Goal: Task Accomplishment & Management: Manage account settings

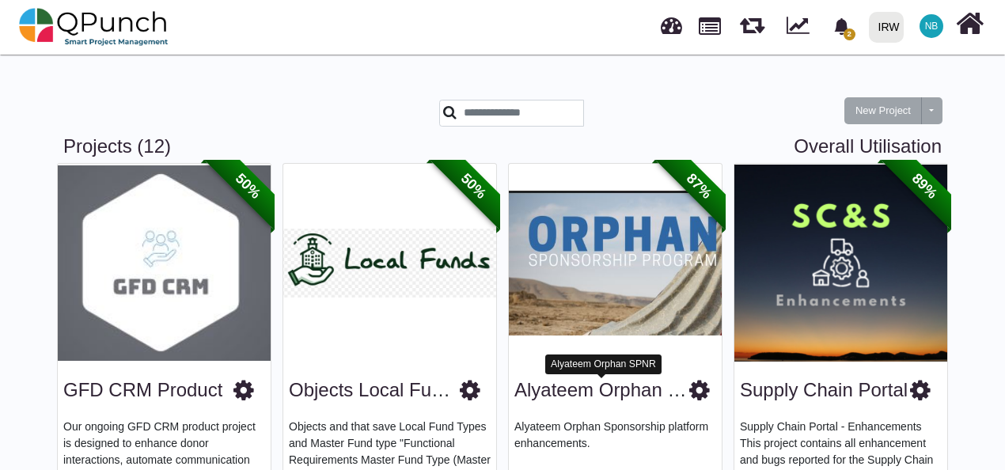
click at [622, 387] on link "Alyateem Orphan SPNR" at bounding box center [617, 389] width 206 height 21
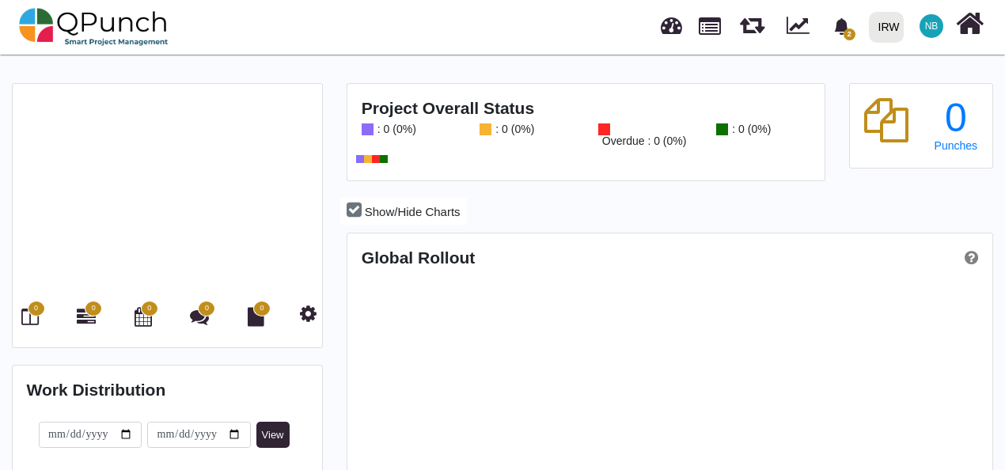
scroll to position [280, 641]
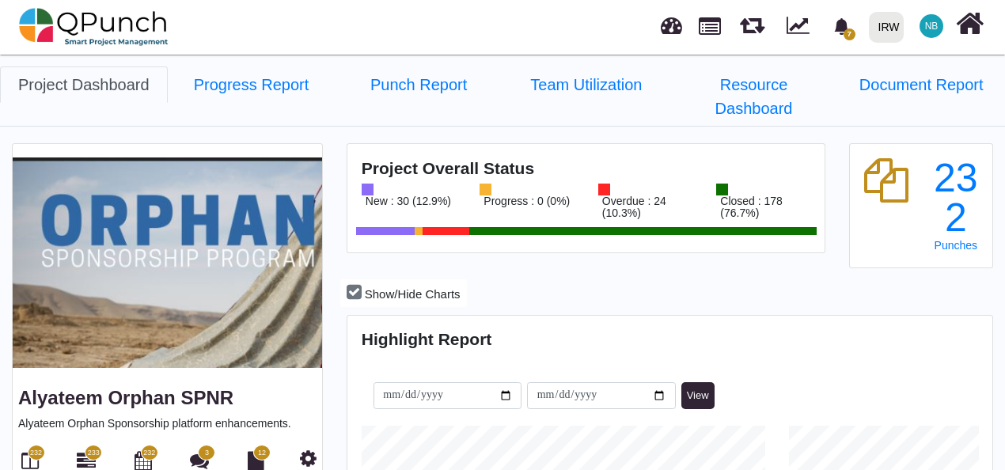
scroll to position [201, 214]
click at [307, 449] on icon at bounding box center [308, 458] width 17 height 19
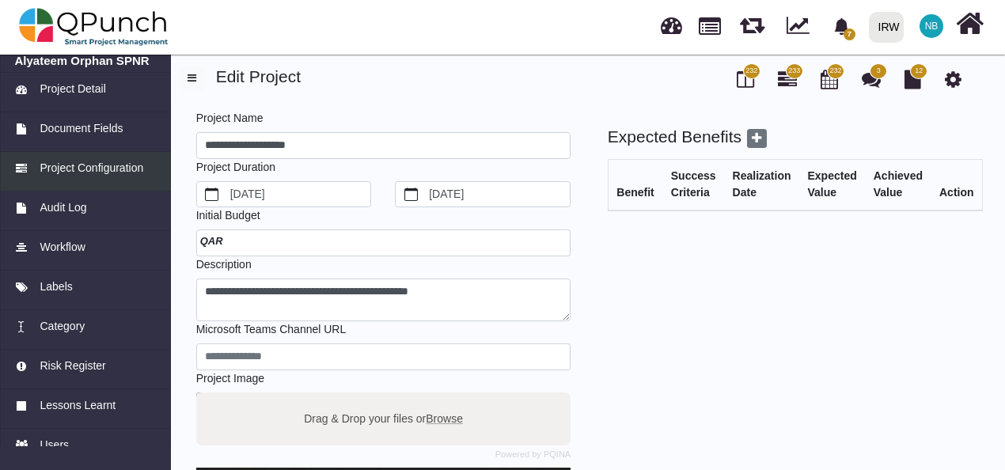
click at [100, 165] on span "Project Configuration" at bounding box center [92, 168] width 104 height 17
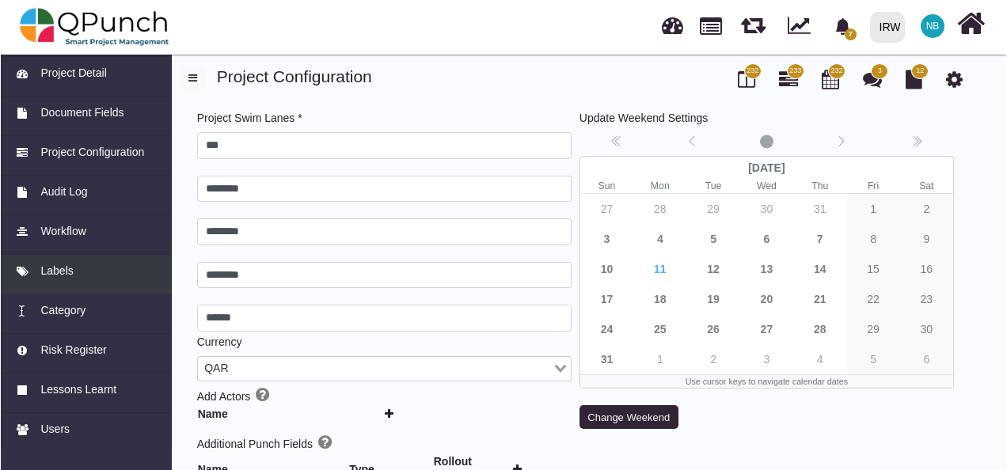
scroll to position [17, 0]
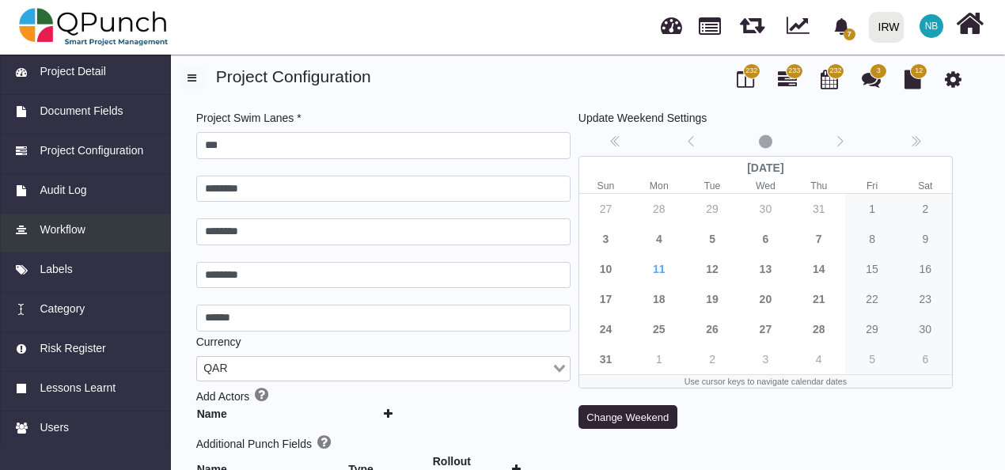
click at [72, 234] on span "Workflow" at bounding box center [62, 230] width 45 height 17
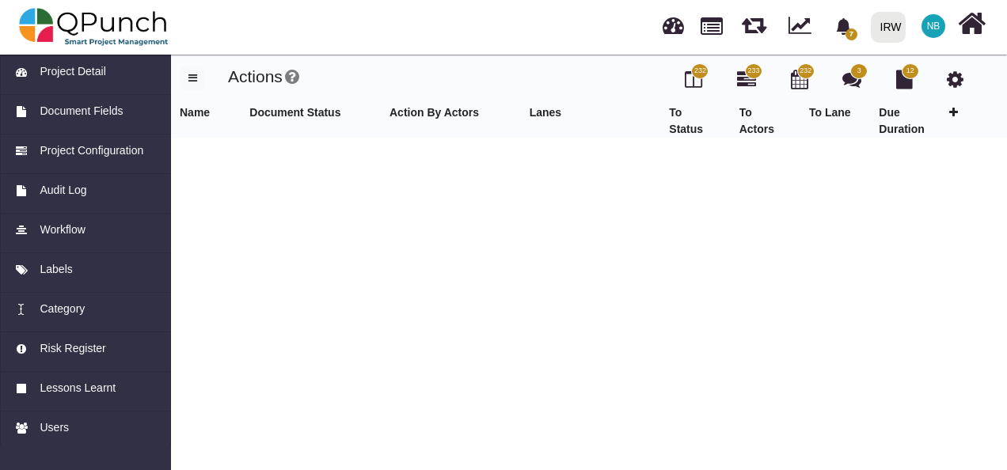
click at [954, 111] on icon at bounding box center [953, 112] width 9 height 11
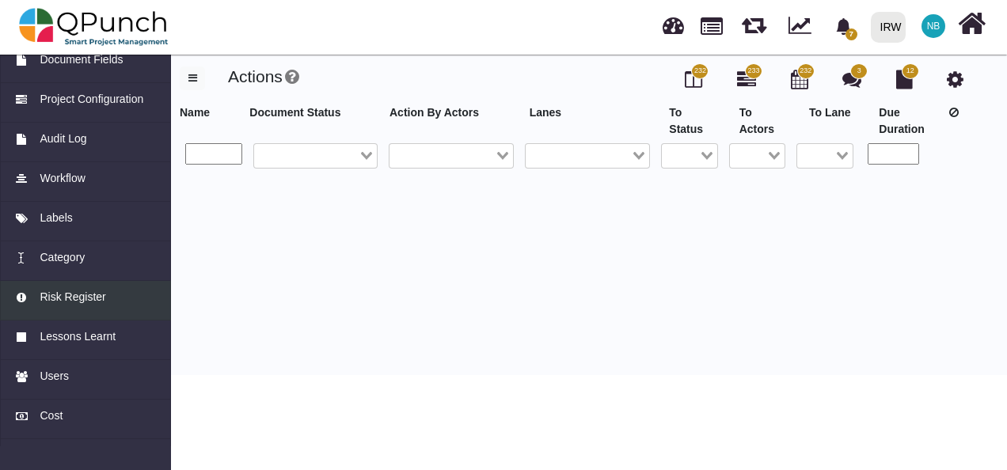
scroll to position [70, 0]
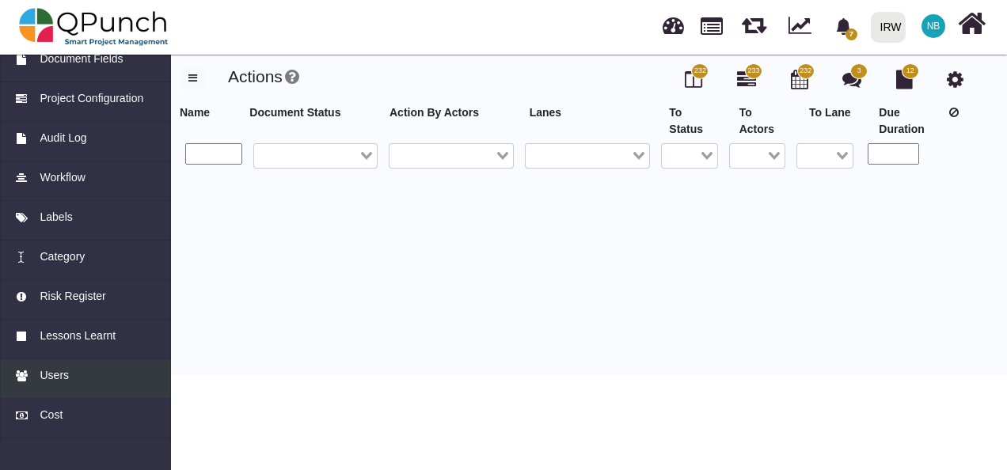
click at [67, 371] on div "Users" at bounding box center [86, 375] width 142 height 17
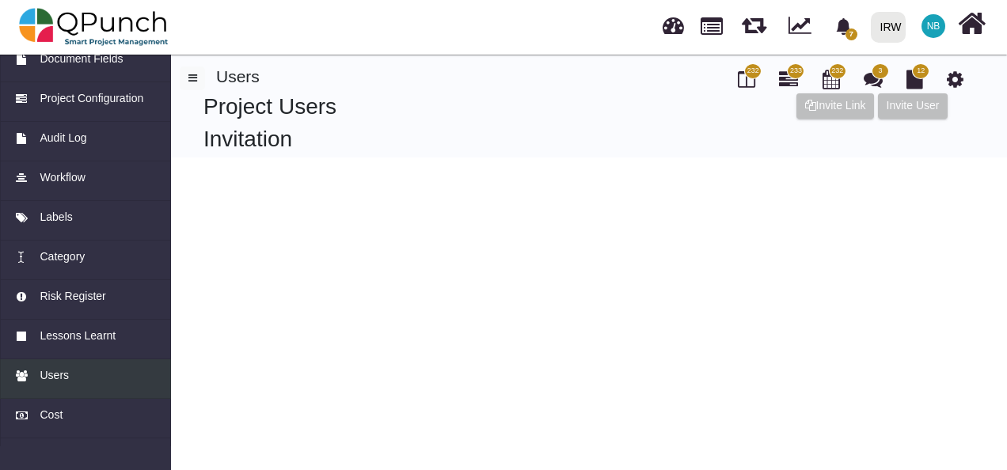
click at [67, 371] on div "Users" at bounding box center [86, 375] width 142 height 17
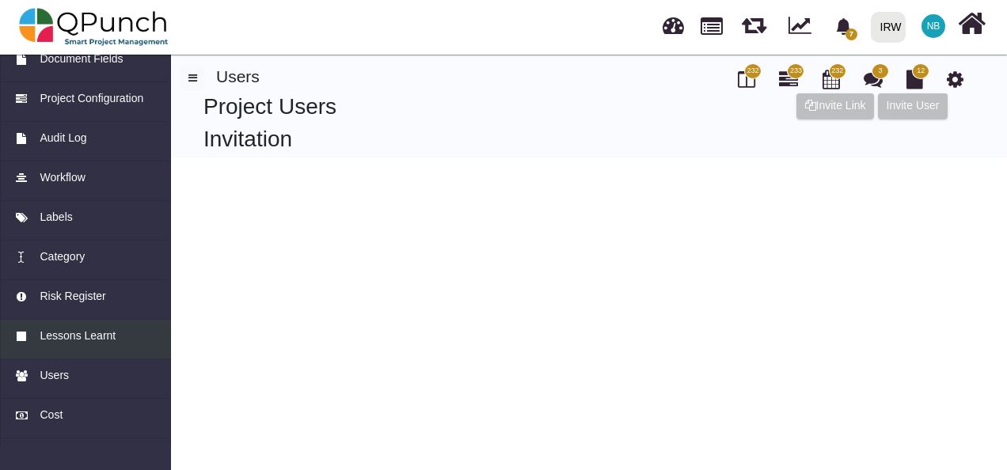
scroll to position [180, 0]
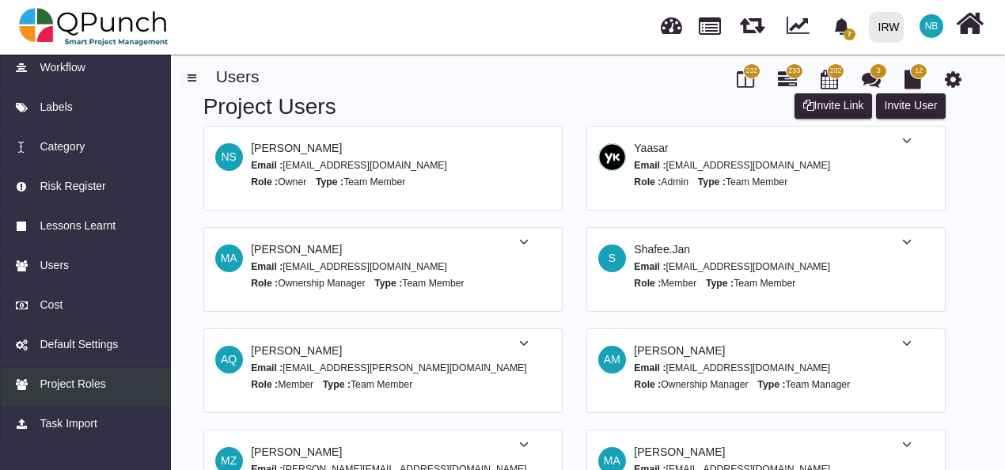
click at [78, 384] on span "Project Roles" at bounding box center [73, 384] width 66 height 17
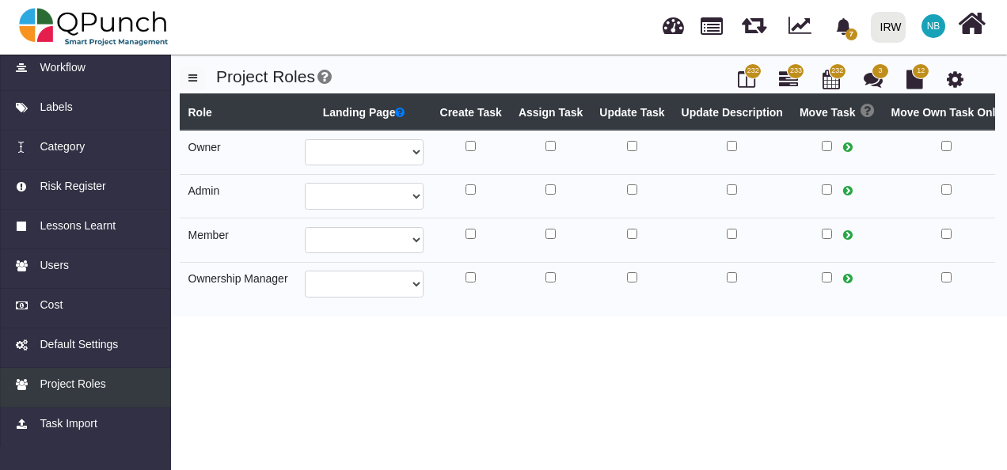
select select
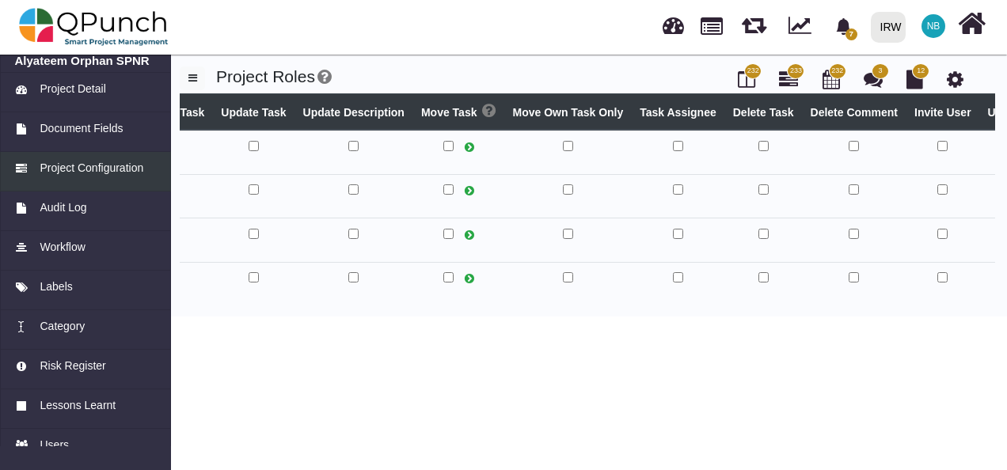
click at [104, 164] on span "Project Configuration" at bounding box center [92, 168] width 104 height 17
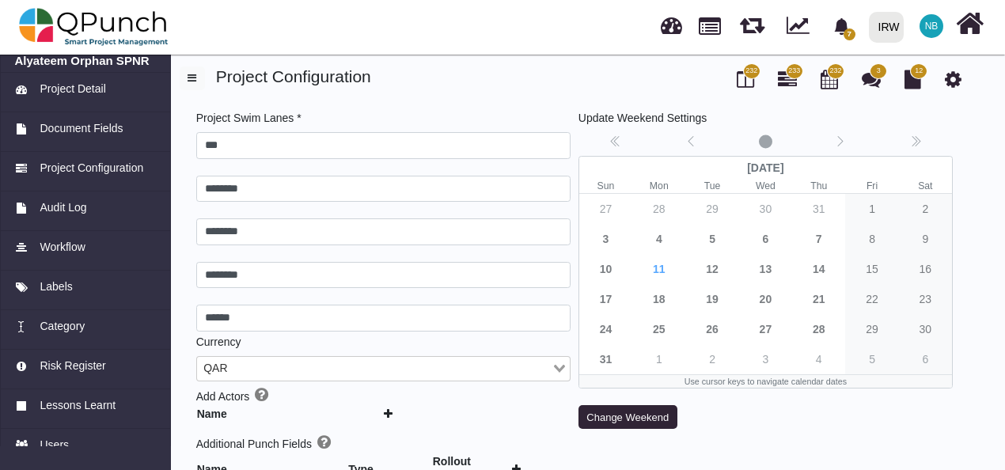
scroll to position [414, 0]
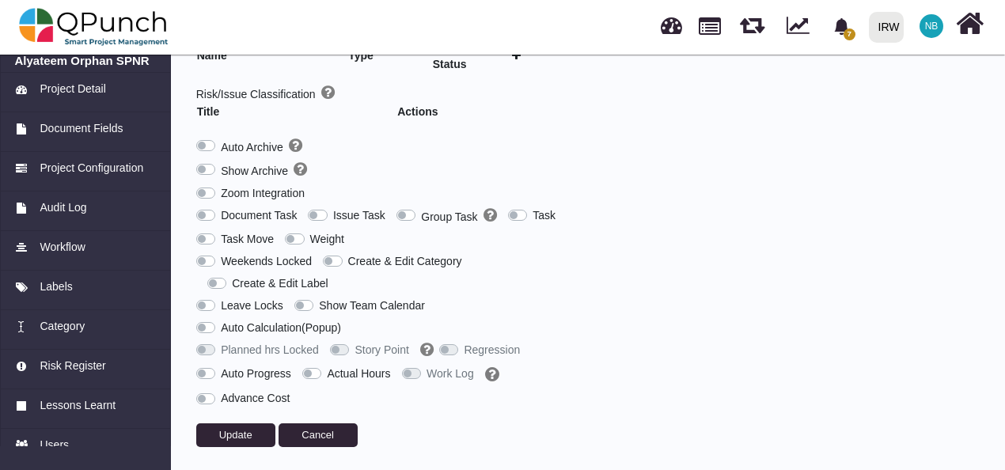
type input "***"
type input "********"
type input "******"
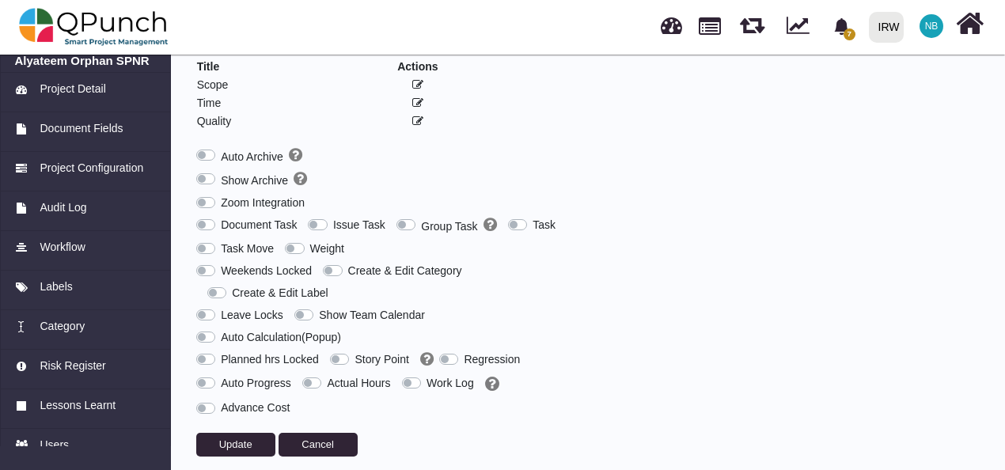
scroll to position [510, 0]
